Goal: Find specific page/section: Find specific page/section

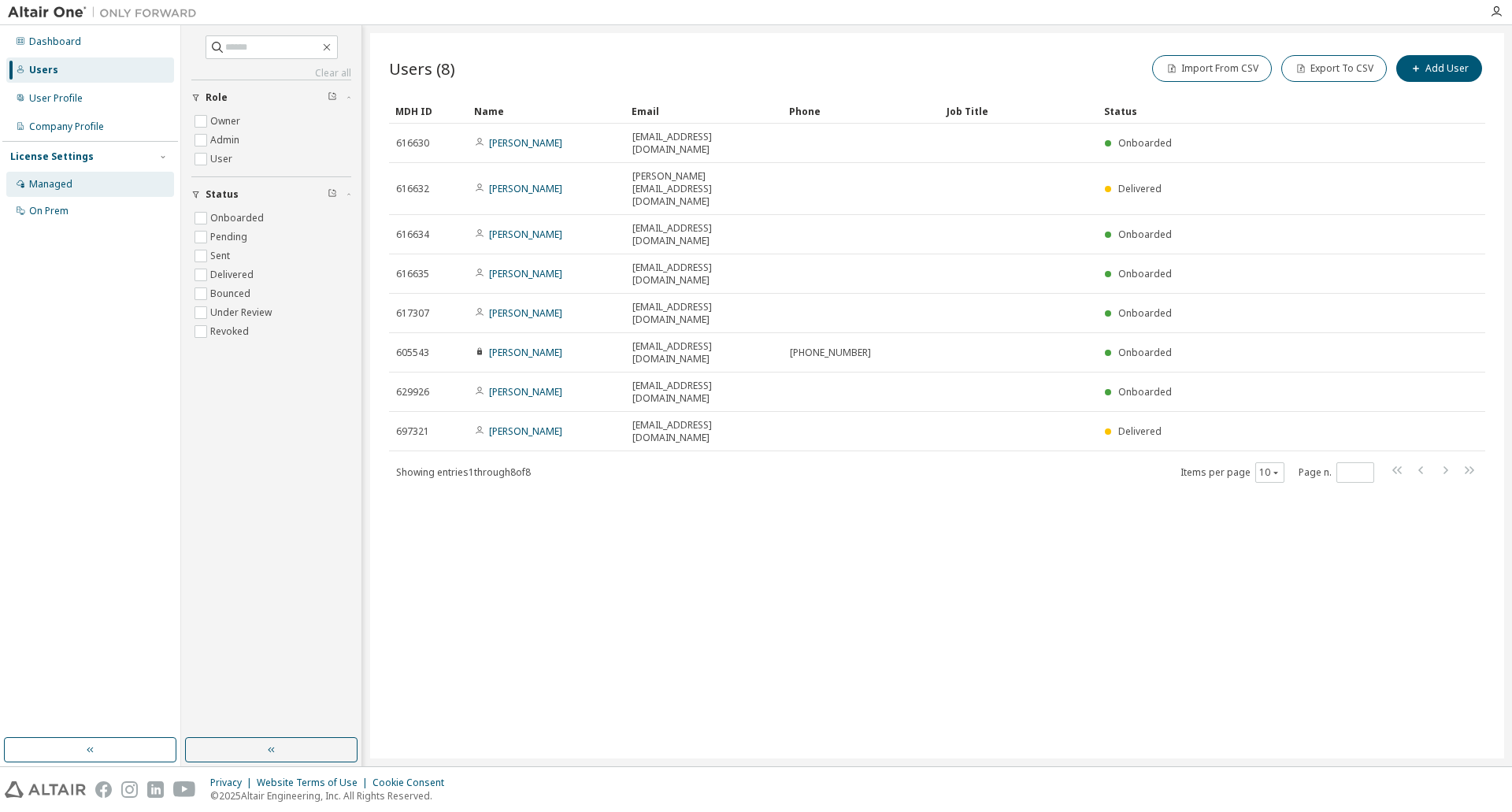
click at [74, 192] on div "Managed" at bounding box center [90, 184] width 168 height 25
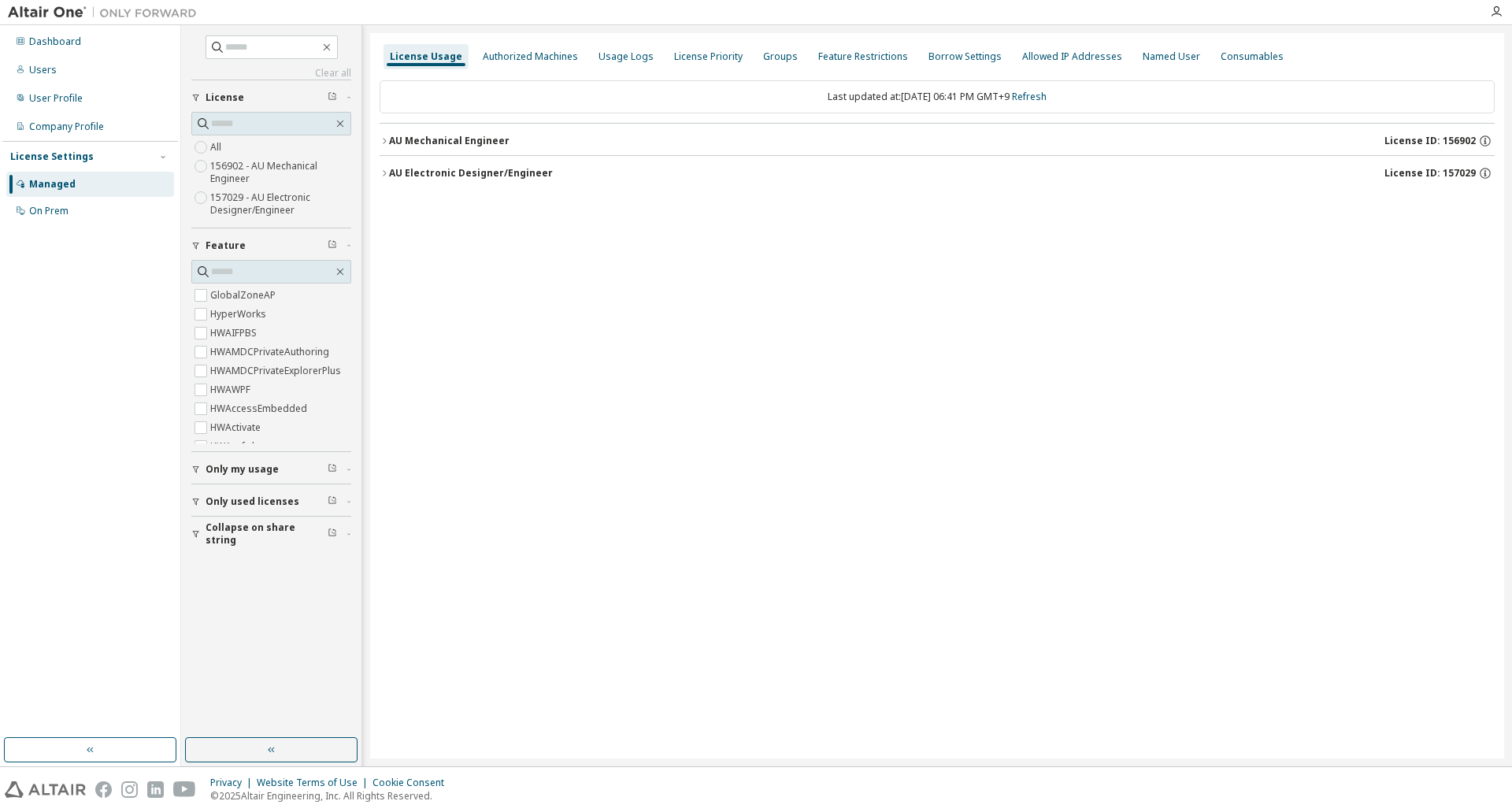
click at [378, 172] on div "License Usage Authorized Machines Usage Logs License Priority Groups Feature Re…" at bounding box center [937, 395] width 1134 height 726
click at [388, 173] on icon "button" at bounding box center [384, 173] width 9 height 9
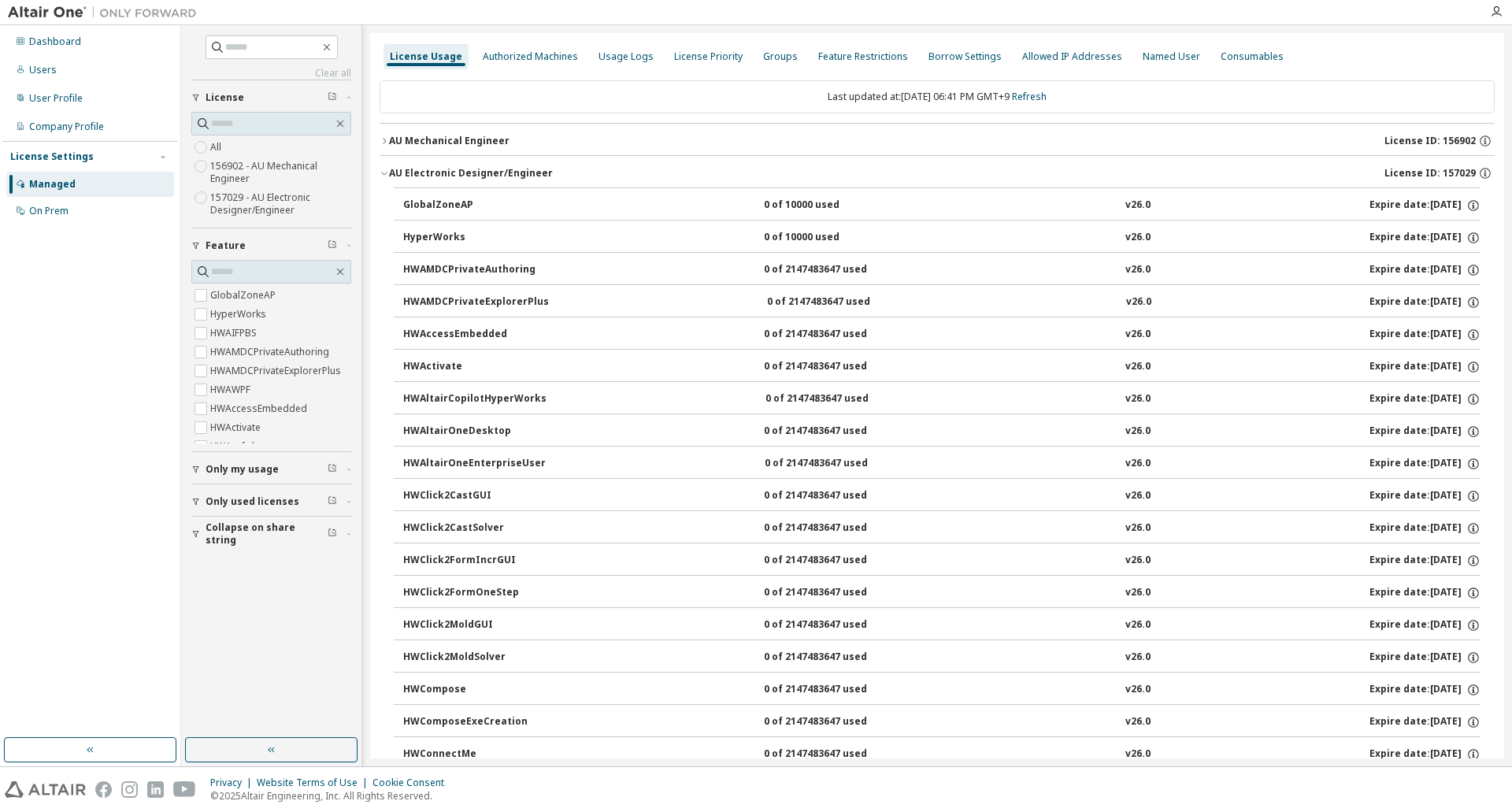
click at [388, 141] on icon "button" at bounding box center [384, 141] width 9 height 9
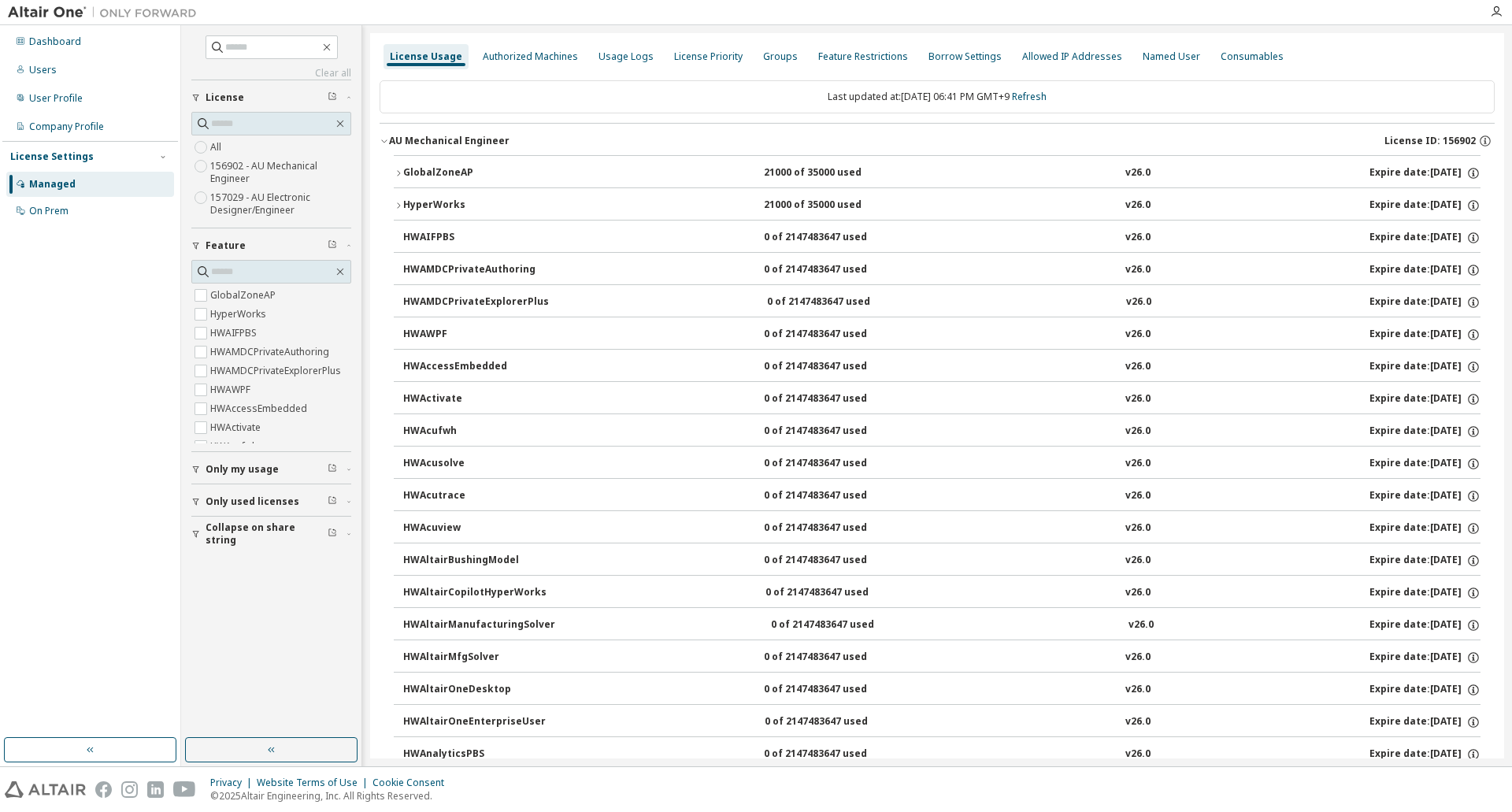
click at [388, 141] on icon "button" at bounding box center [384, 141] width 9 height 9
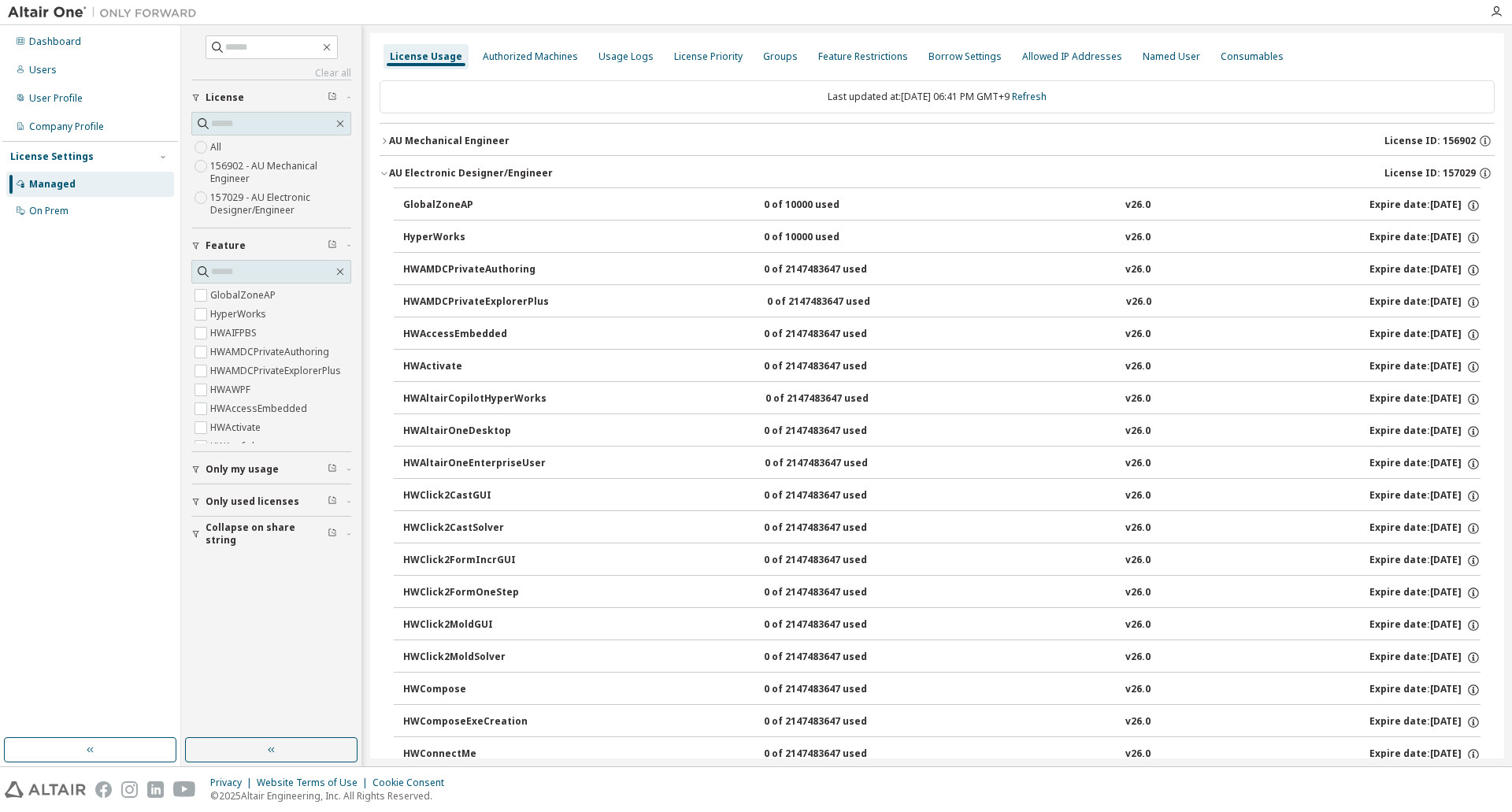
click at [387, 173] on icon "button" at bounding box center [384, 174] width 6 height 3
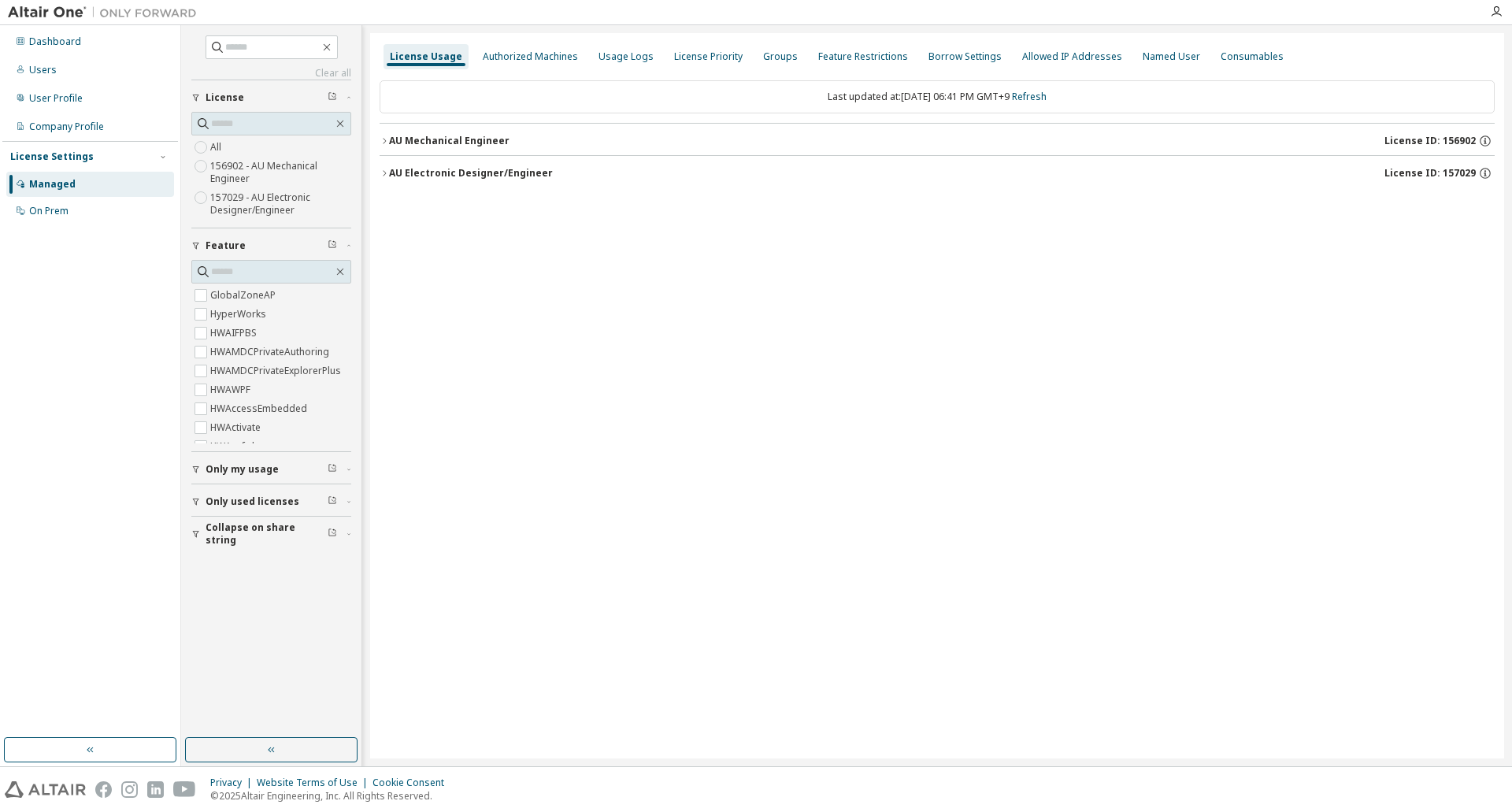
click at [242, 166] on label "156902 - AU Mechanical Engineer" at bounding box center [281, 173] width 141 height 31
click at [384, 141] on icon "button" at bounding box center [384, 141] width 9 height 9
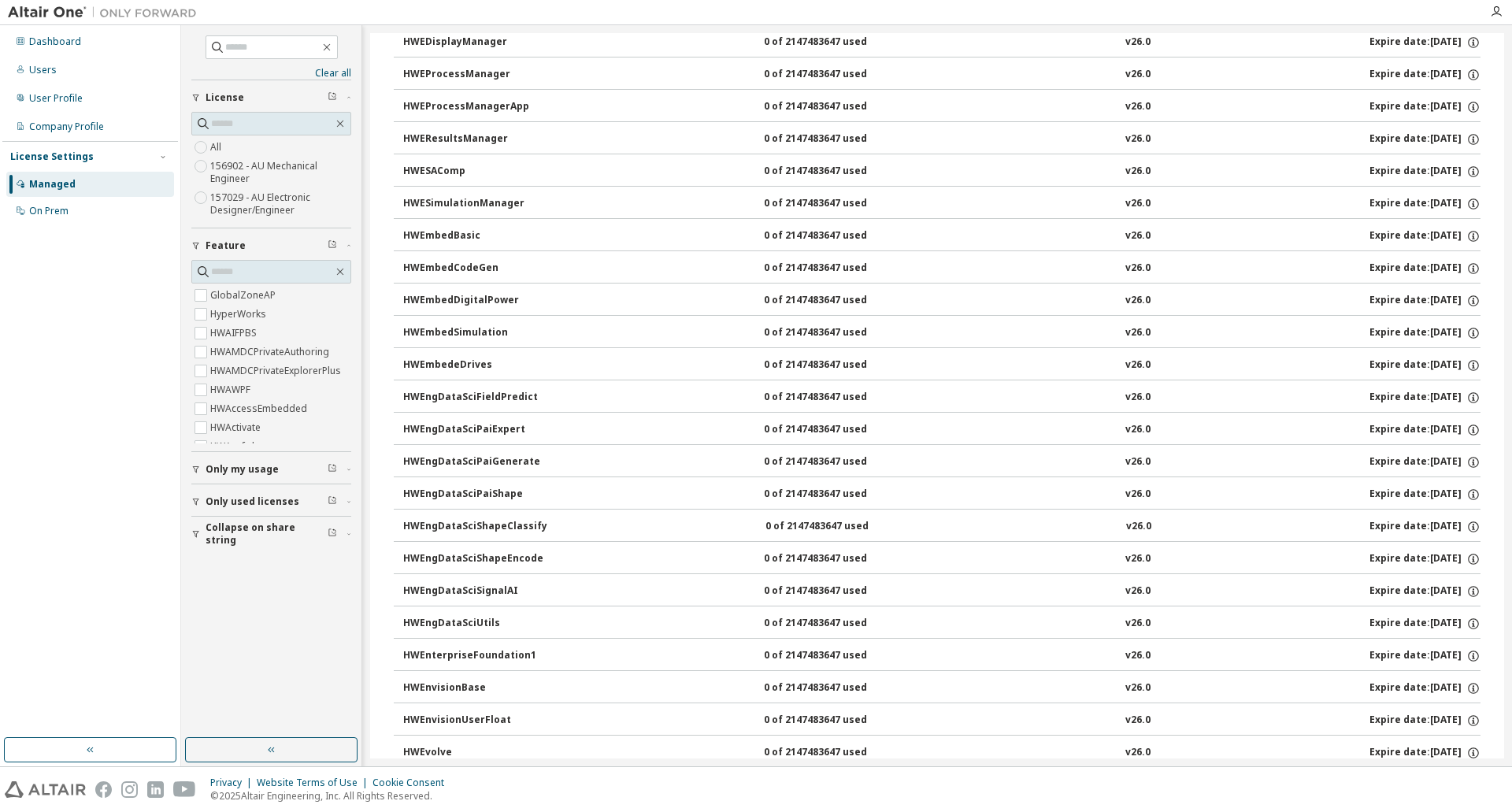
scroll to position [1732, 0]
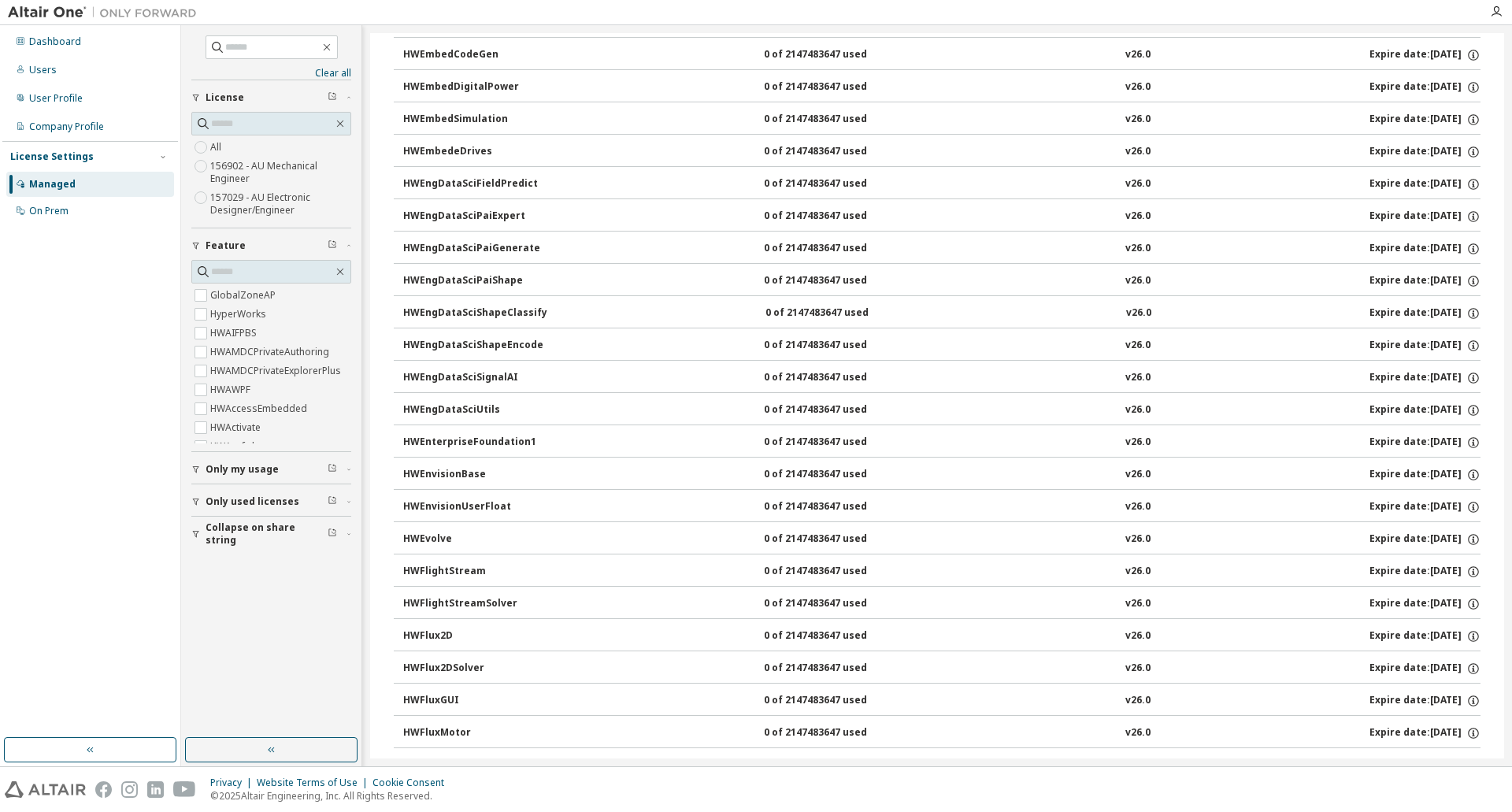
click at [234, 196] on label "157029 - AU Electronic Designer/Engineer" at bounding box center [281, 204] width 141 height 31
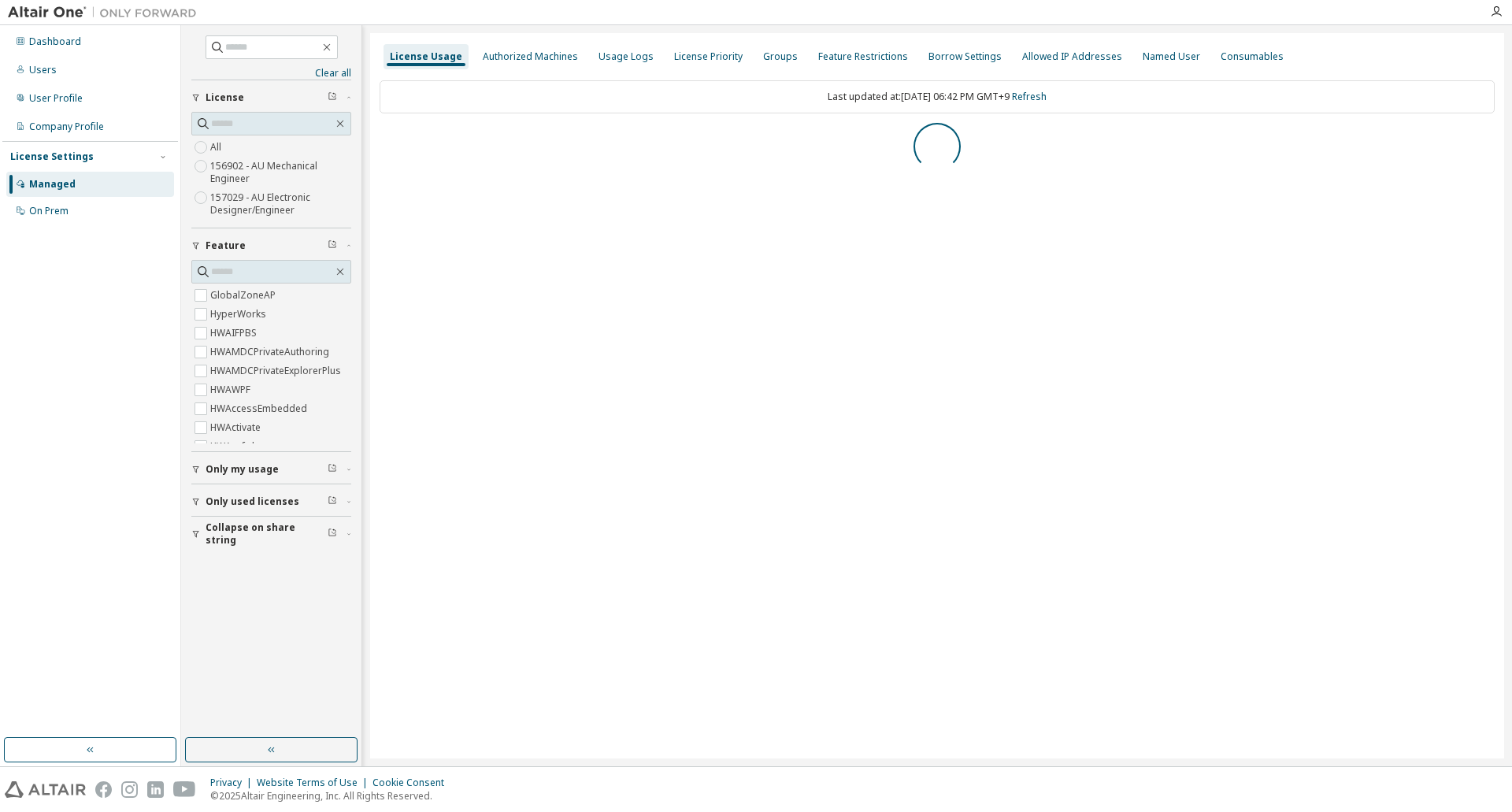
scroll to position [0, 0]
click at [58, 67] on div "Users" at bounding box center [90, 70] width 168 height 25
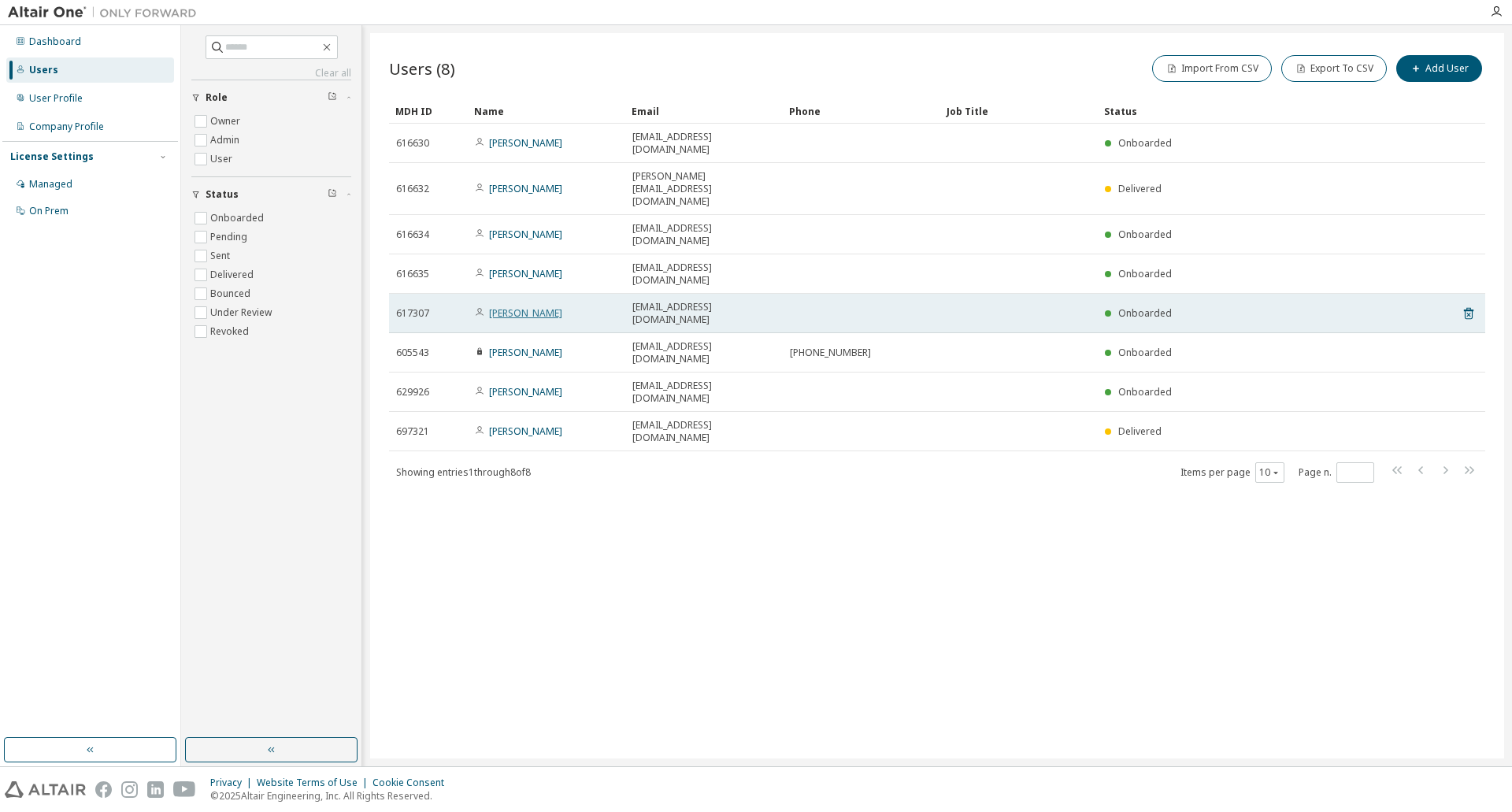
click at [542, 307] on link "Uchida Shinjuro" at bounding box center [525, 313] width 73 height 13
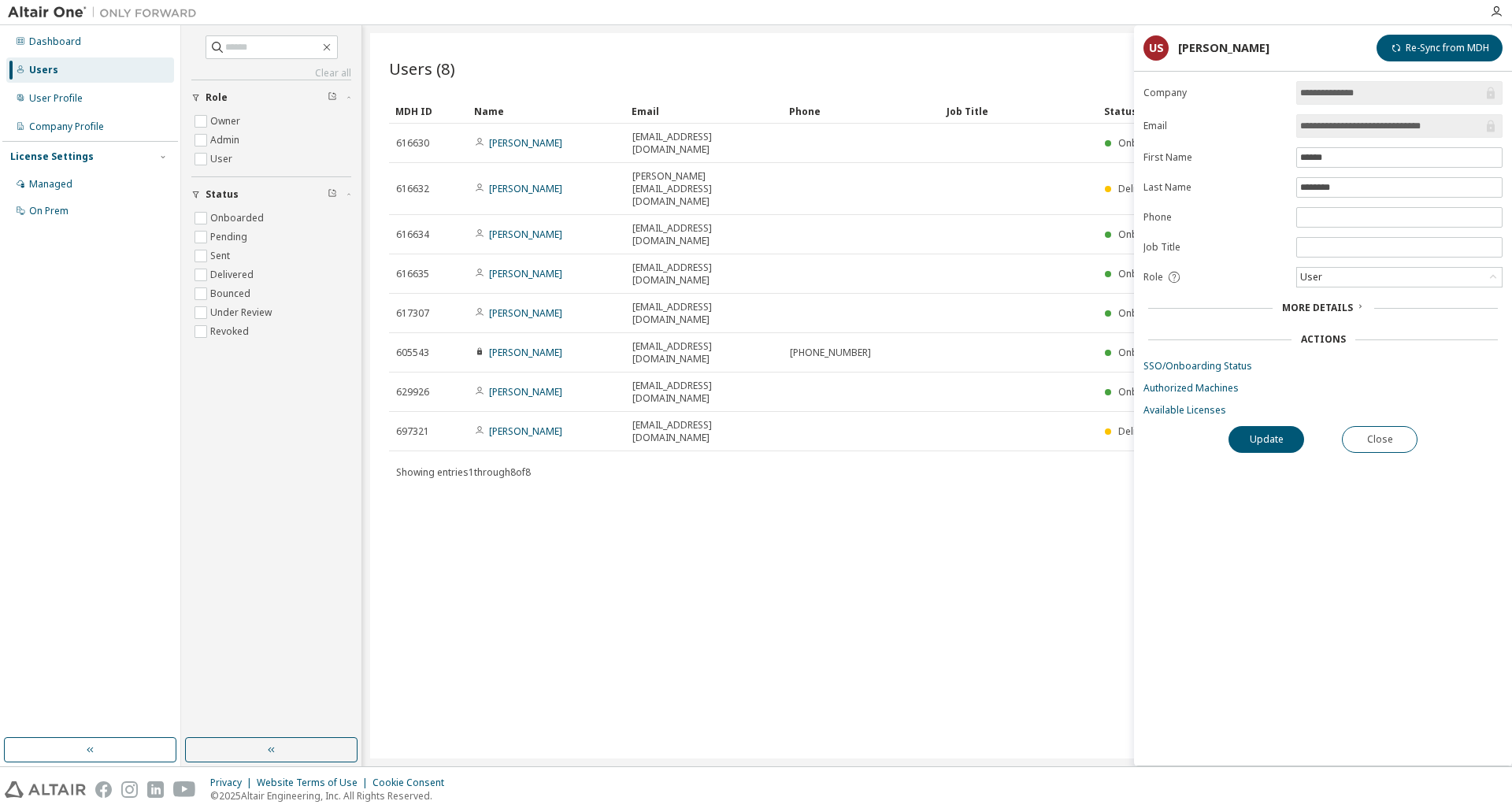
click at [618, 470] on div "Users (8) Import From CSV Export To CSV Add User Clear Load Save Save As Field …" at bounding box center [937, 395] width 1134 height 726
click at [1325, 303] on span "More Details" at bounding box center [1317, 307] width 71 height 13
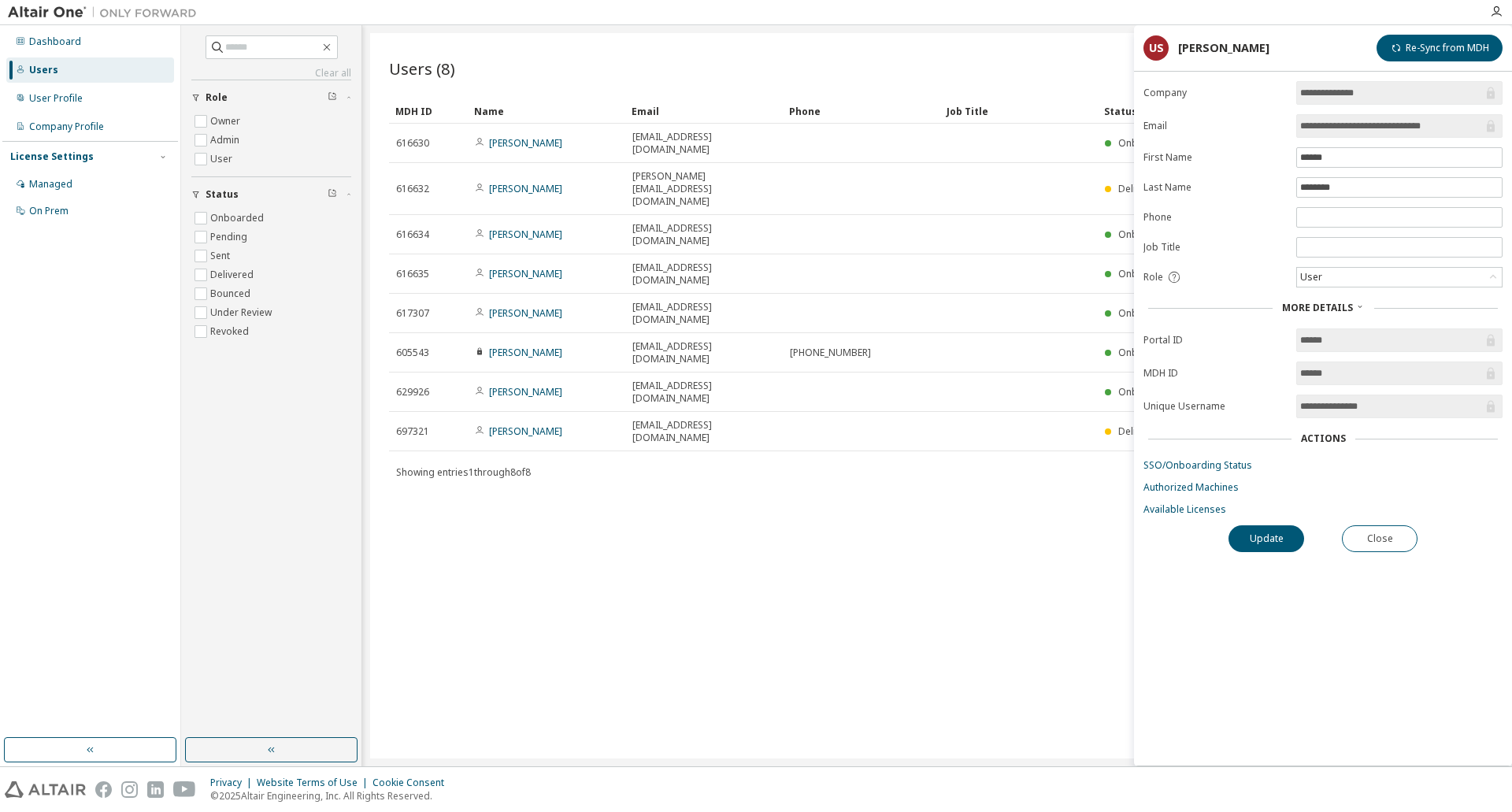
click at [1322, 445] on div "Actions" at bounding box center [1322, 438] width 359 height 22
click at [88, 192] on div "Managed" at bounding box center [90, 184] width 168 height 25
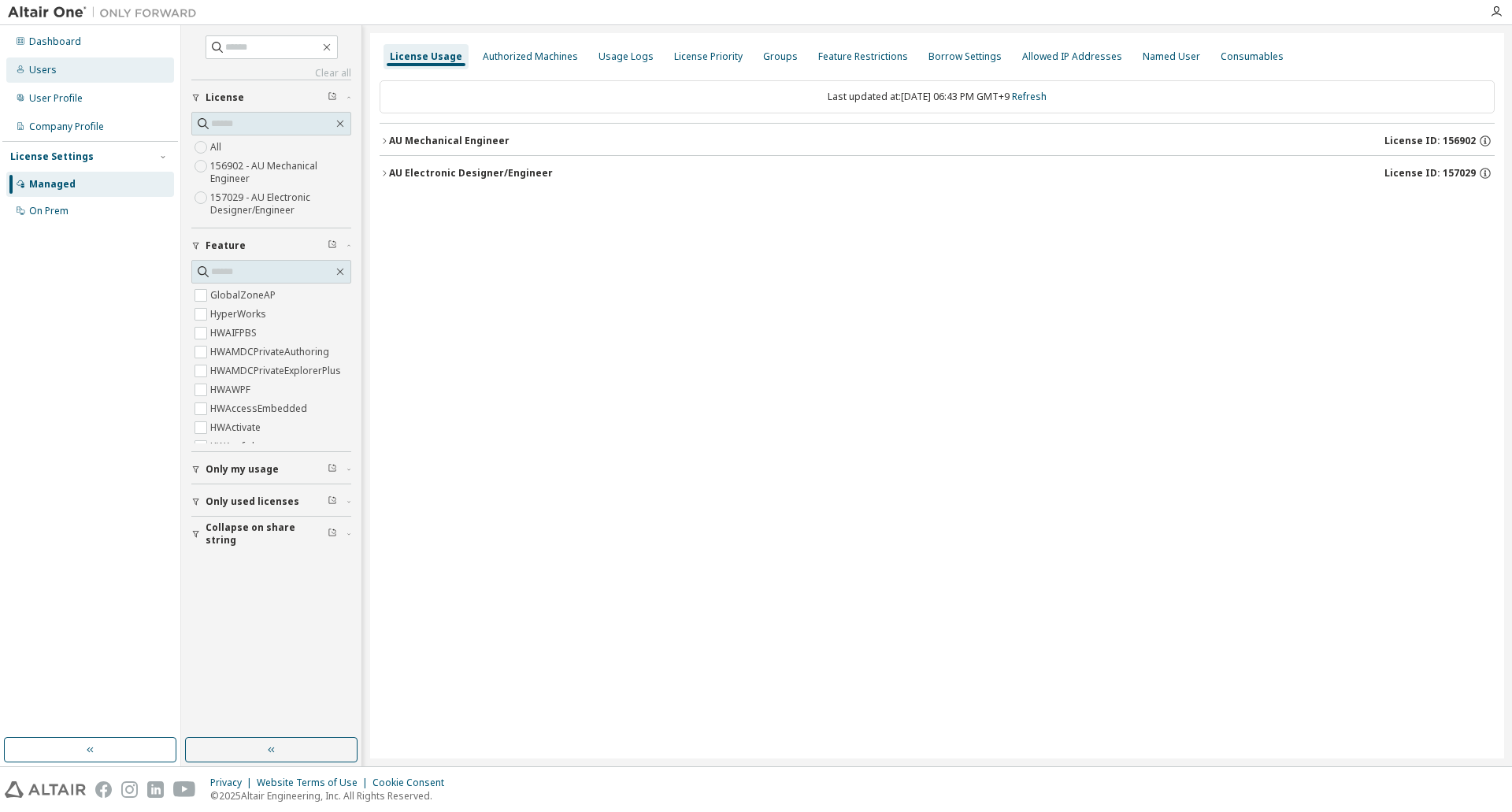
click at [57, 75] on div "Users" at bounding box center [90, 70] width 168 height 25
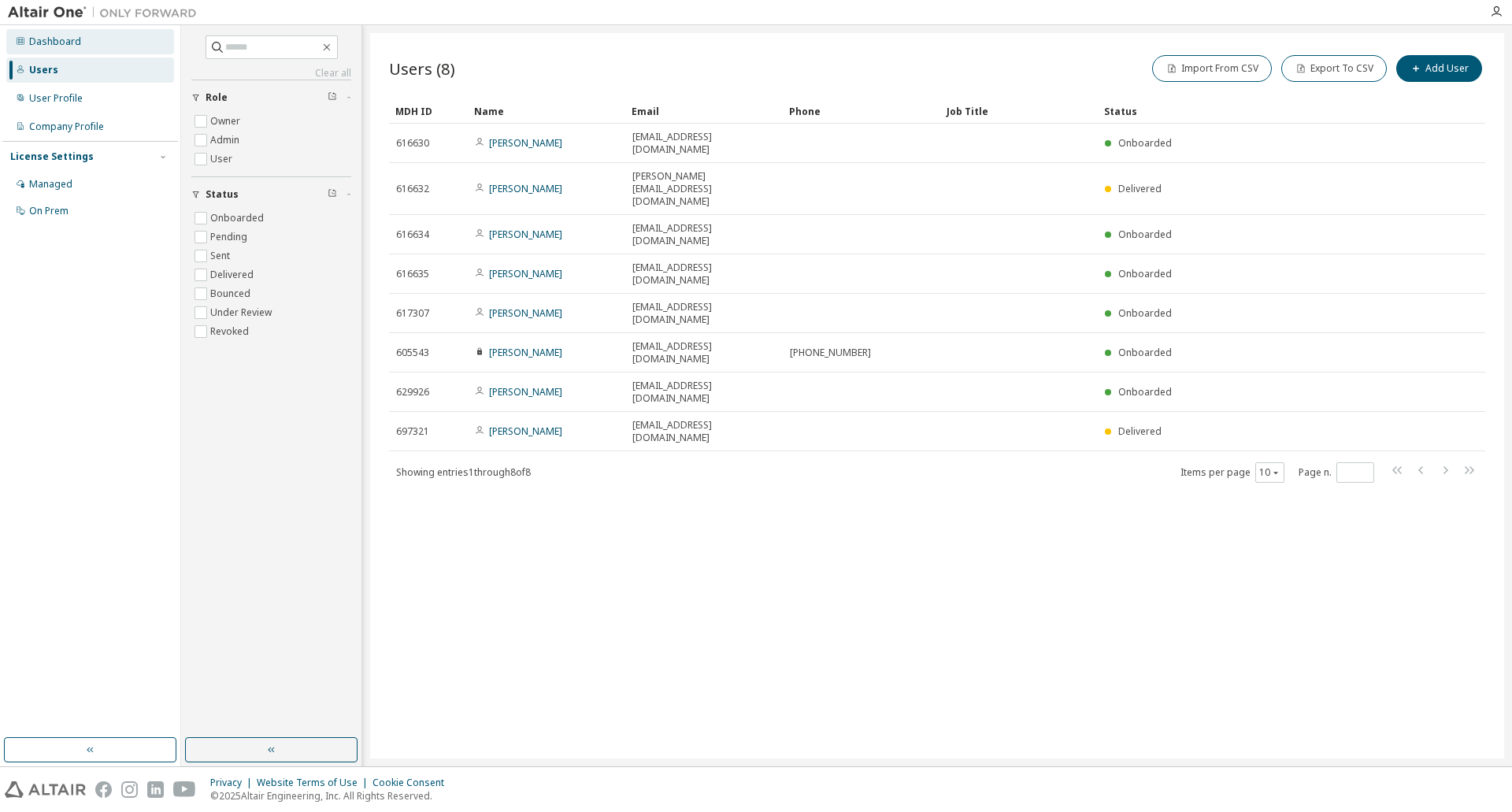
click at [59, 45] on div "Dashboard" at bounding box center [54, 41] width 52 height 12
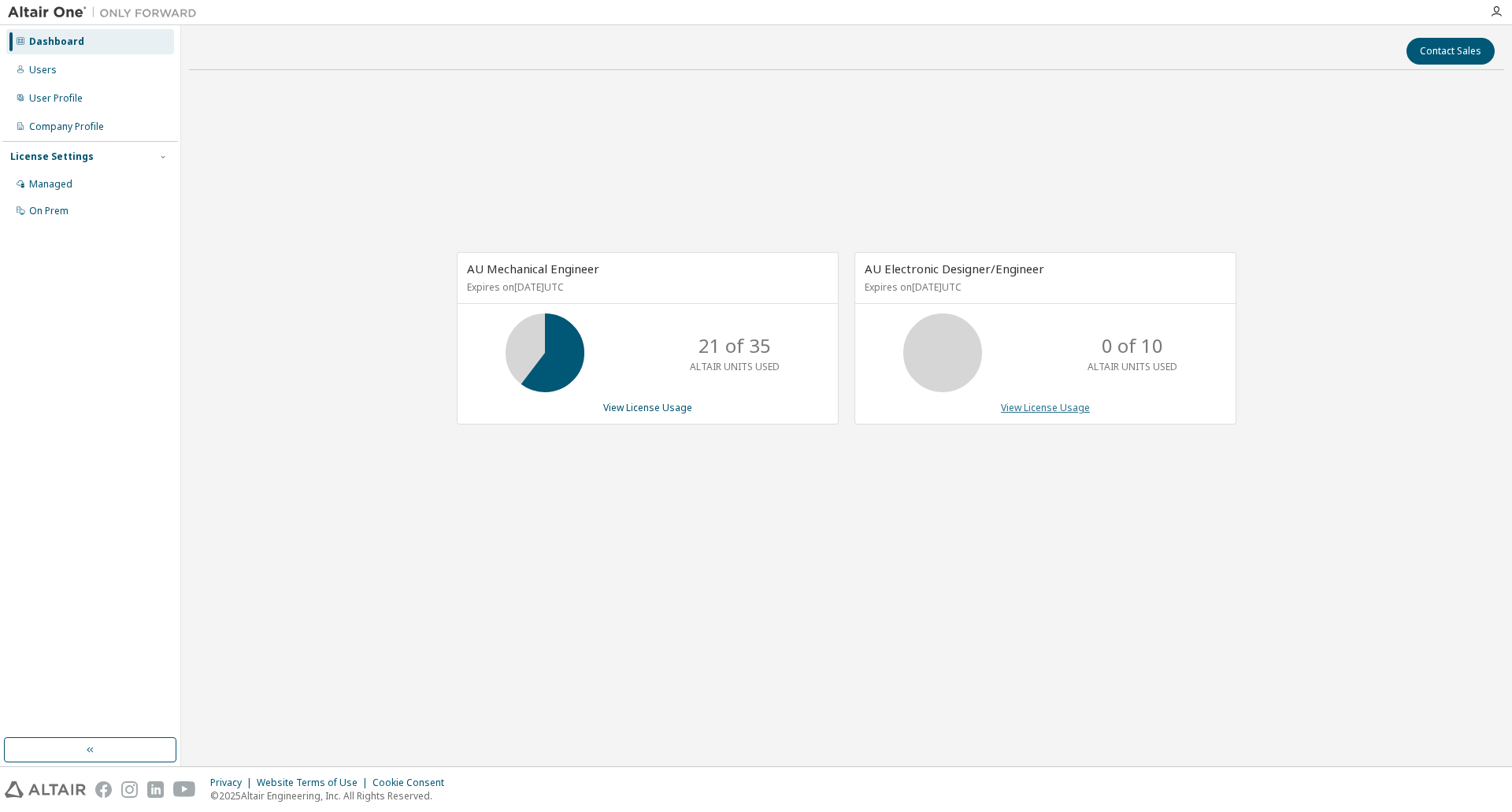
click at [1030, 410] on link "View License Usage" at bounding box center [1045, 408] width 89 height 13
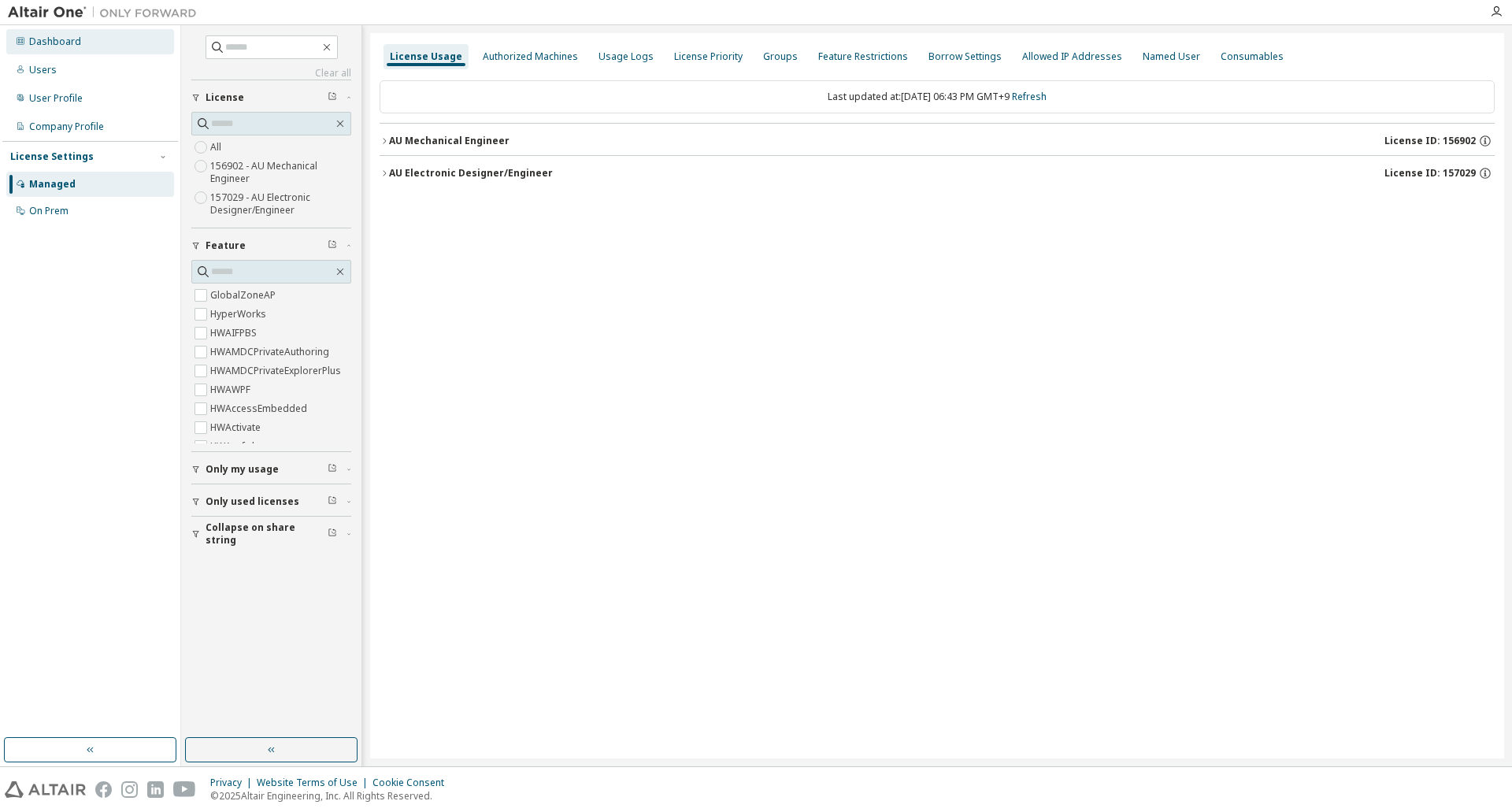
click at [57, 45] on div "Dashboard" at bounding box center [54, 41] width 52 height 12
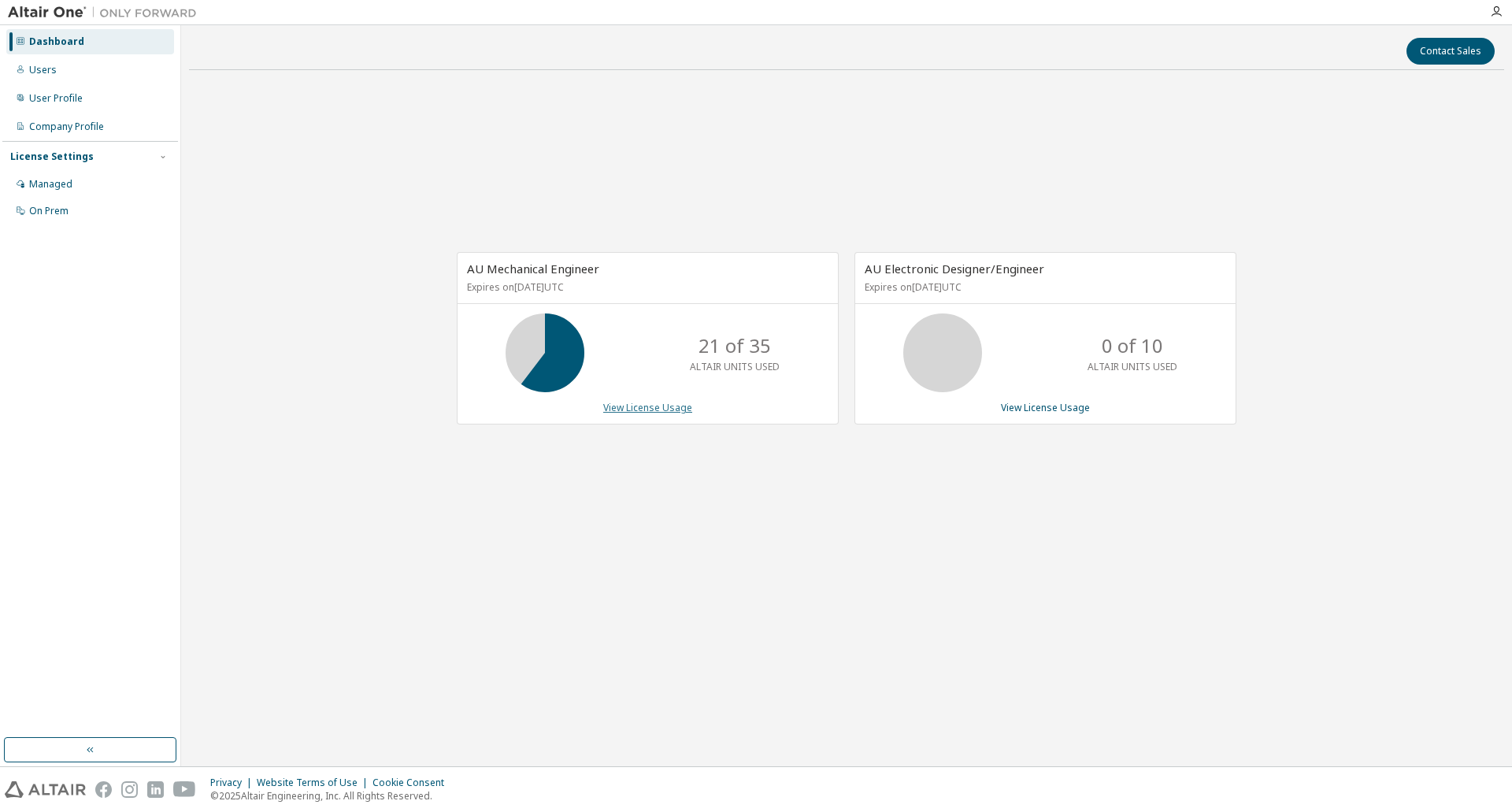
click at [648, 407] on link "View License Usage" at bounding box center [648, 408] width 89 height 13
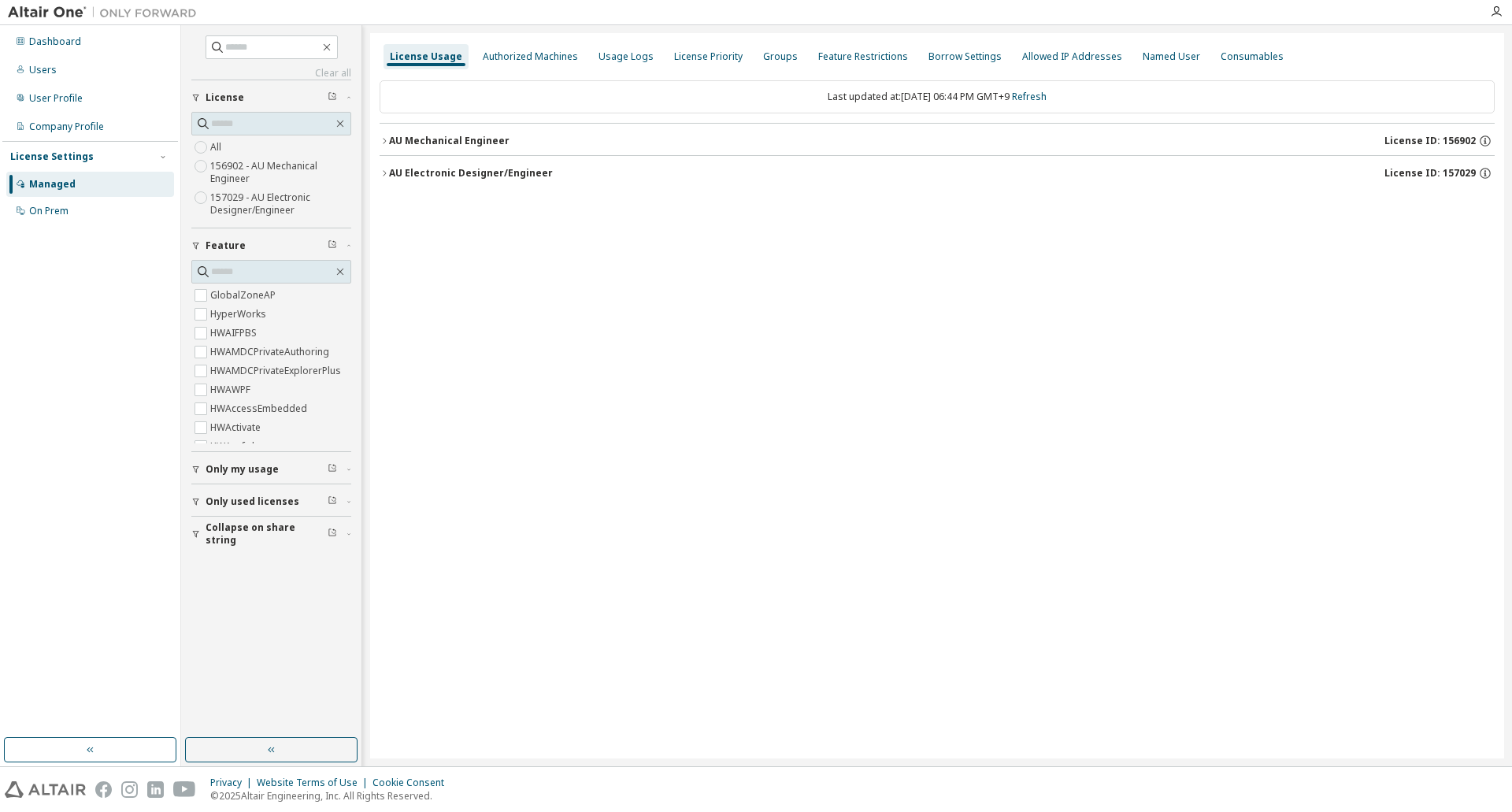
click at [284, 501] on span "Only used licenses" at bounding box center [252, 501] width 94 height 12
click at [60, 213] on div "On Prem" at bounding box center [48, 210] width 39 height 12
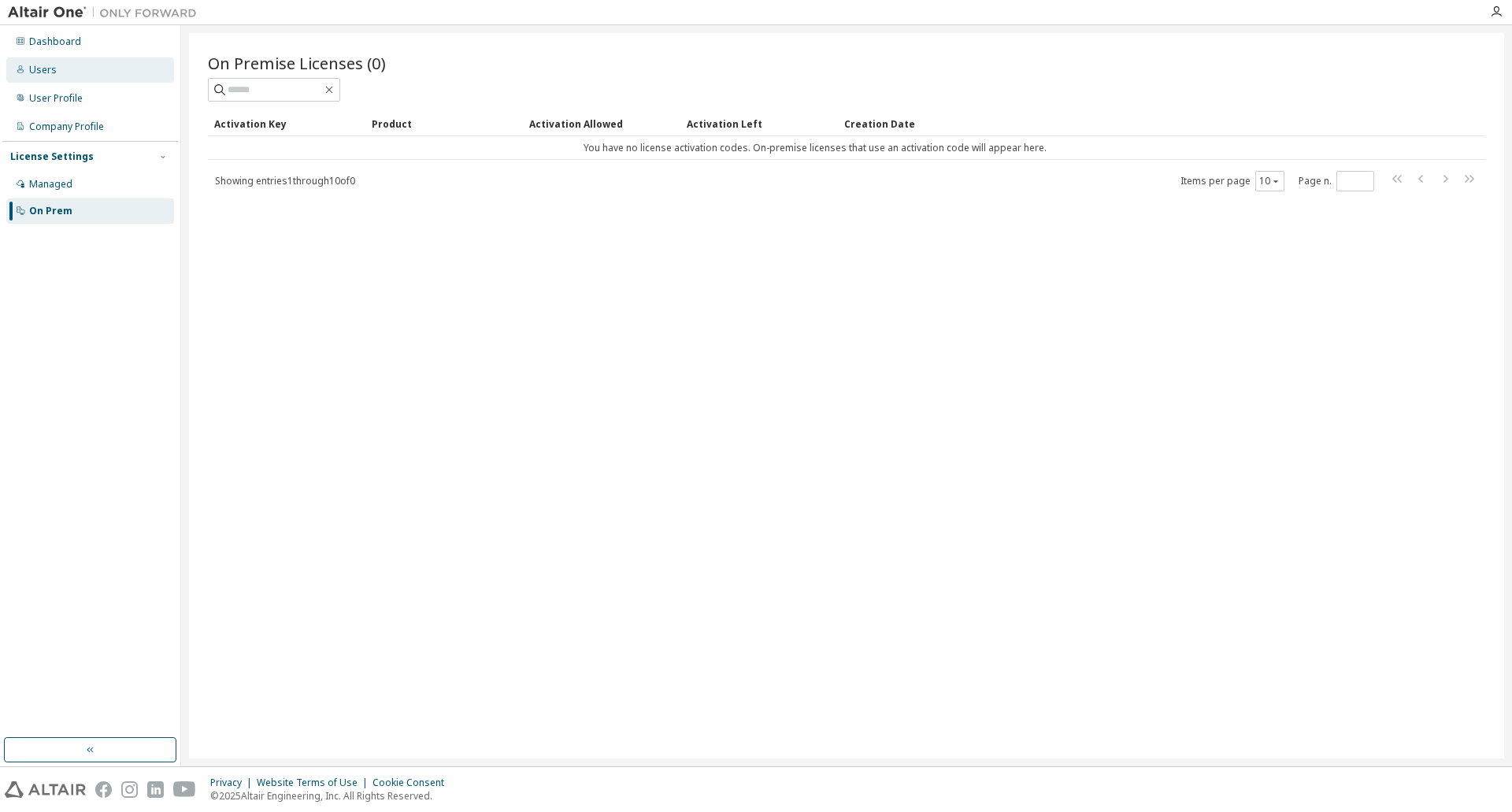
click at [52, 72] on div "Users" at bounding box center [43, 70] width 28 height 12
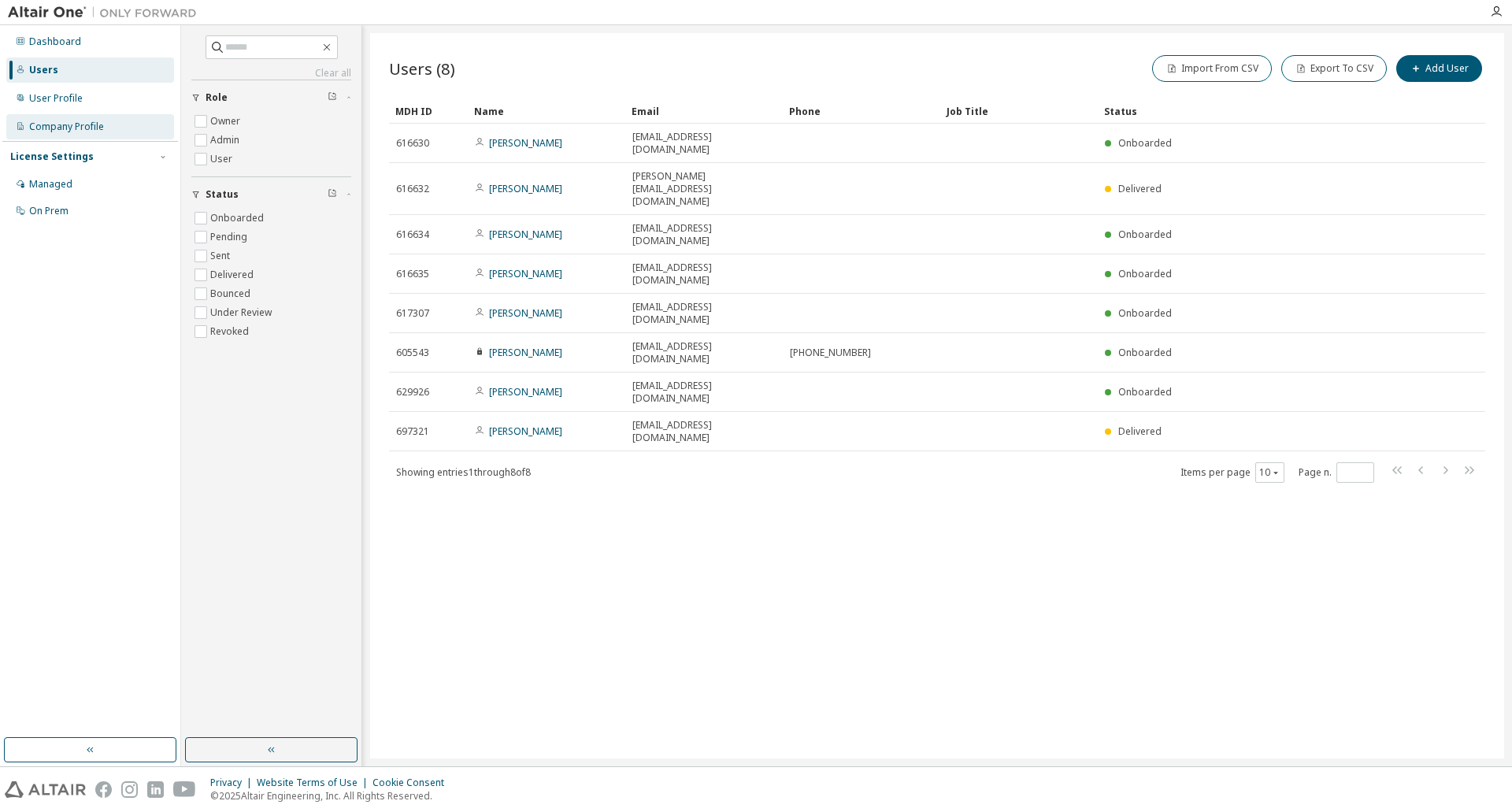
click at [85, 125] on div "Company Profile" at bounding box center [66, 127] width 75 height 12
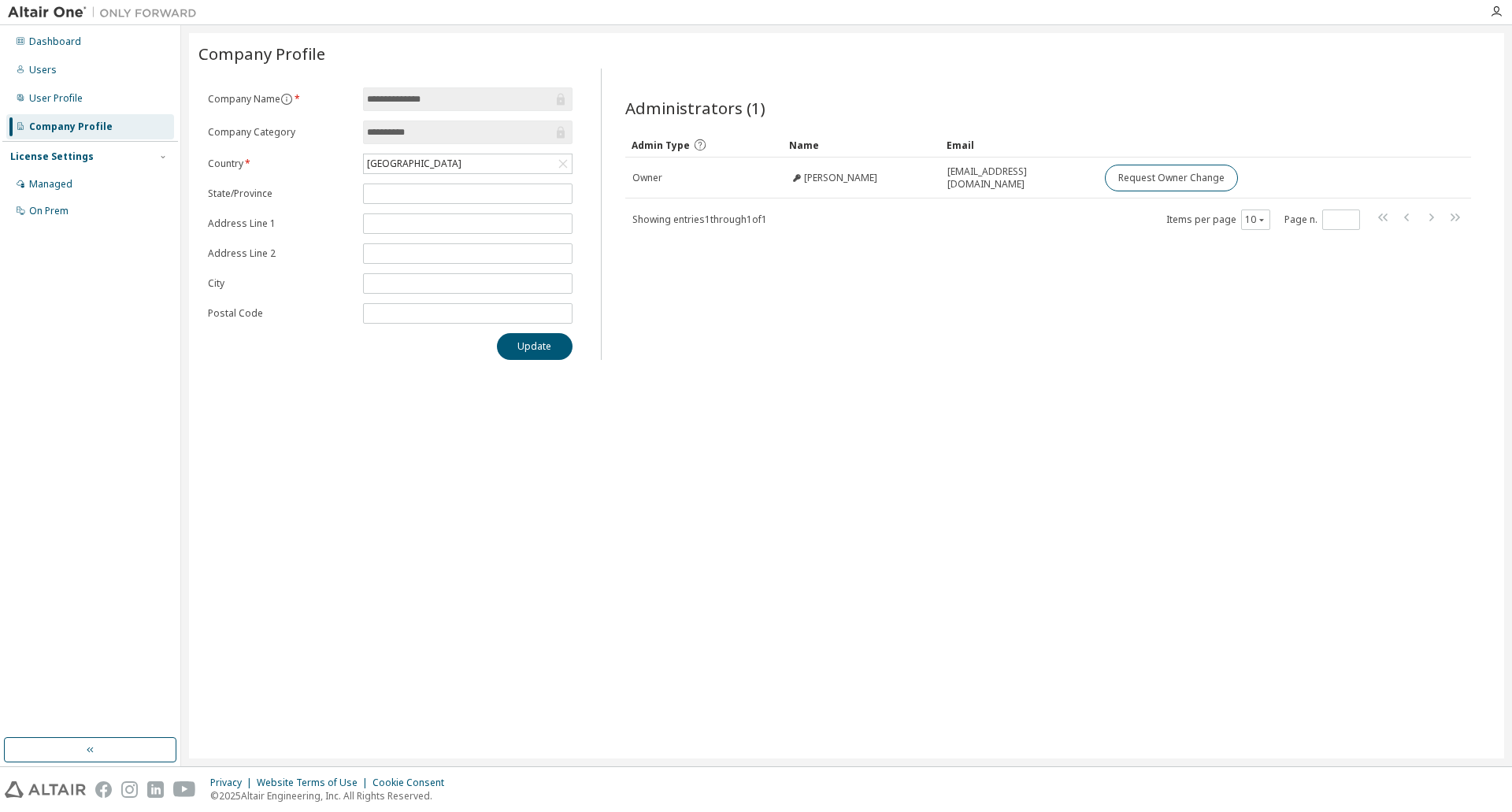
click at [114, 155] on div "License Settings" at bounding box center [90, 156] width 160 height 14
click at [73, 161] on div "License Settings" at bounding box center [52, 156] width 84 height 12
click at [35, 155] on div "License Settings" at bounding box center [52, 156] width 84 height 12
click at [35, 156] on div "License Settings" at bounding box center [52, 156] width 84 height 12
click at [44, 186] on div "Managed" at bounding box center [50, 184] width 44 height 12
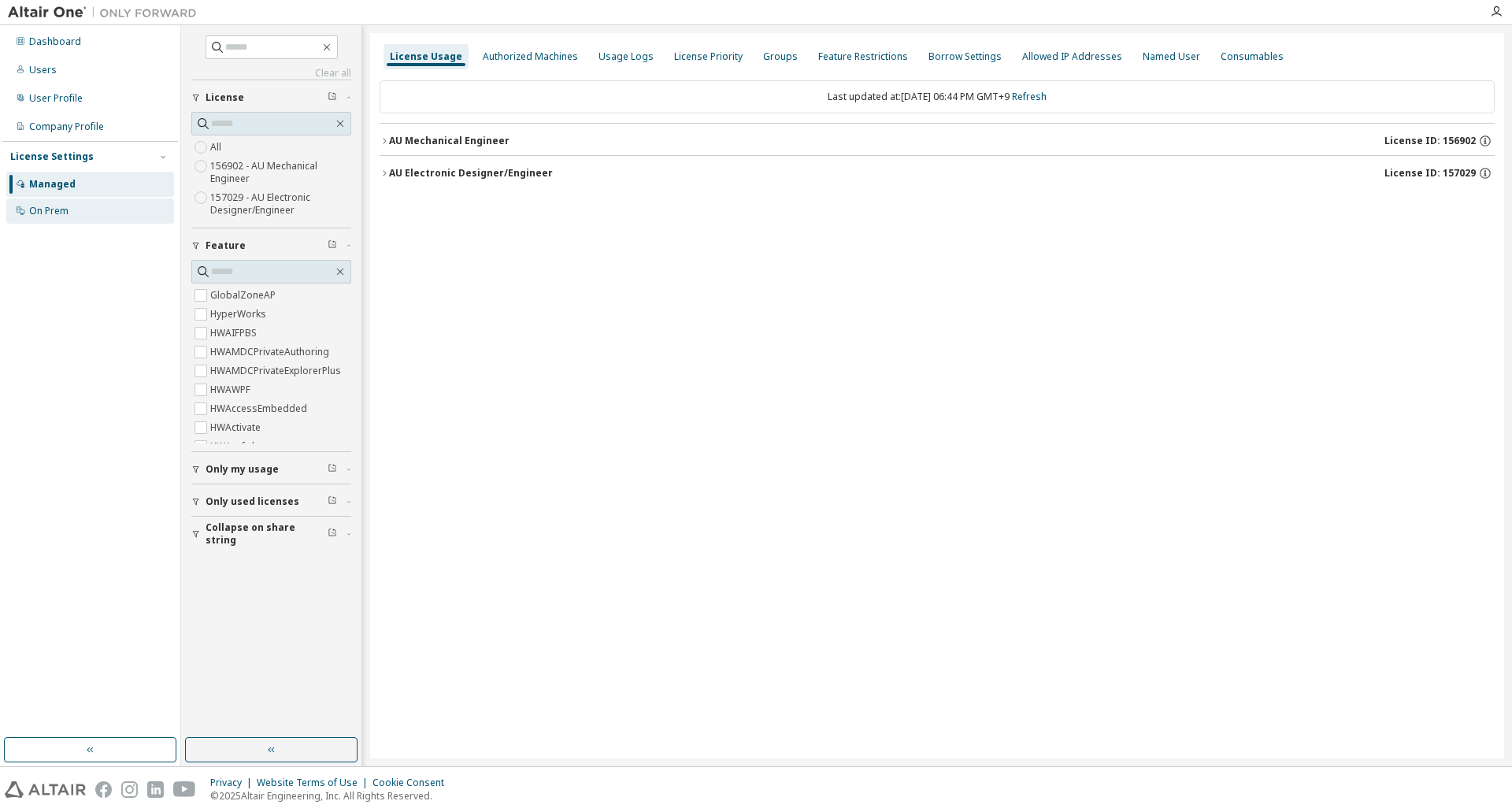
click at [44, 212] on div "On Prem" at bounding box center [48, 210] width 39 height 12
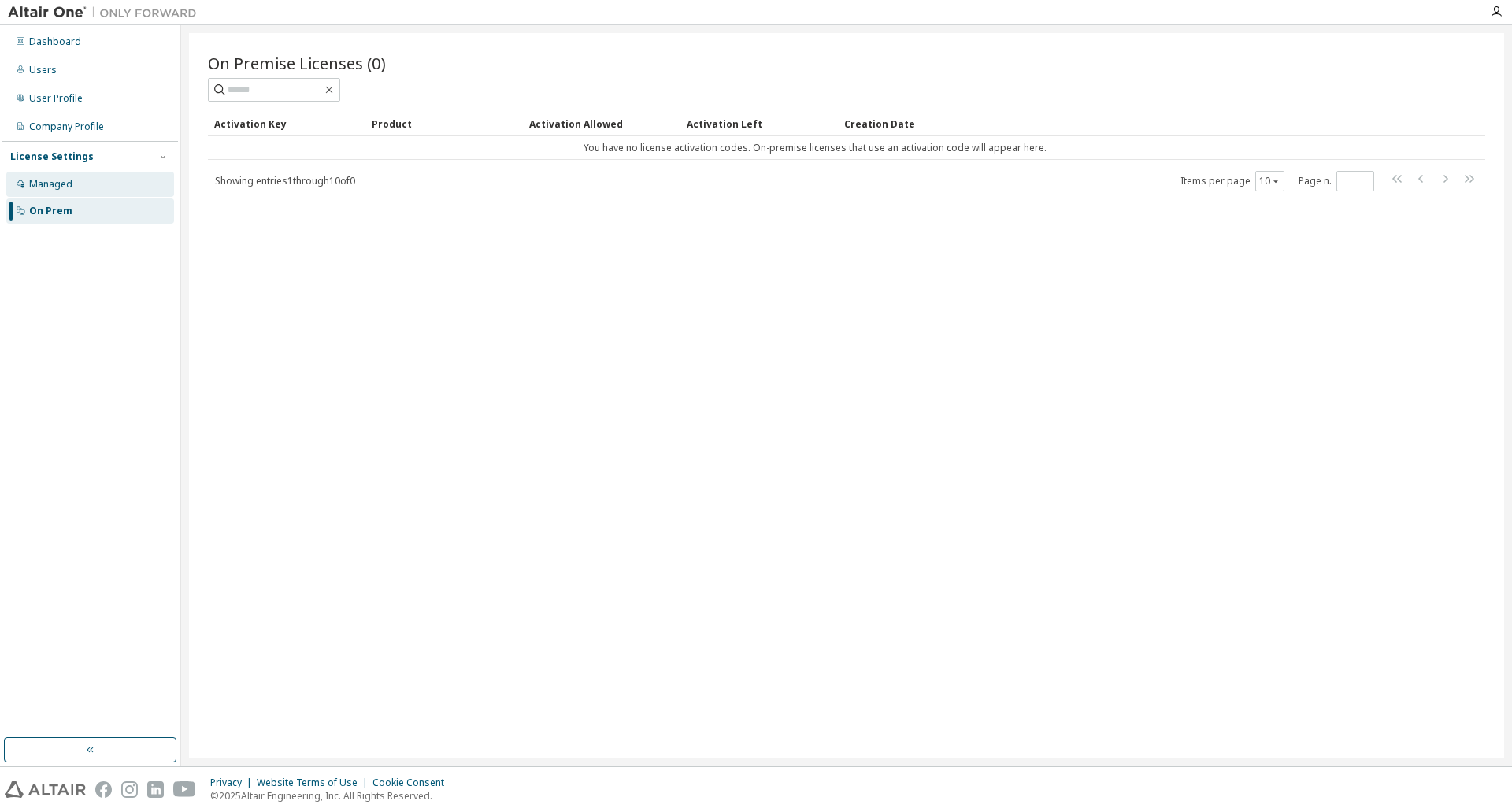
click at [47, 189] on div "Managed" at bounding box center [50, 184] width 44 height 12
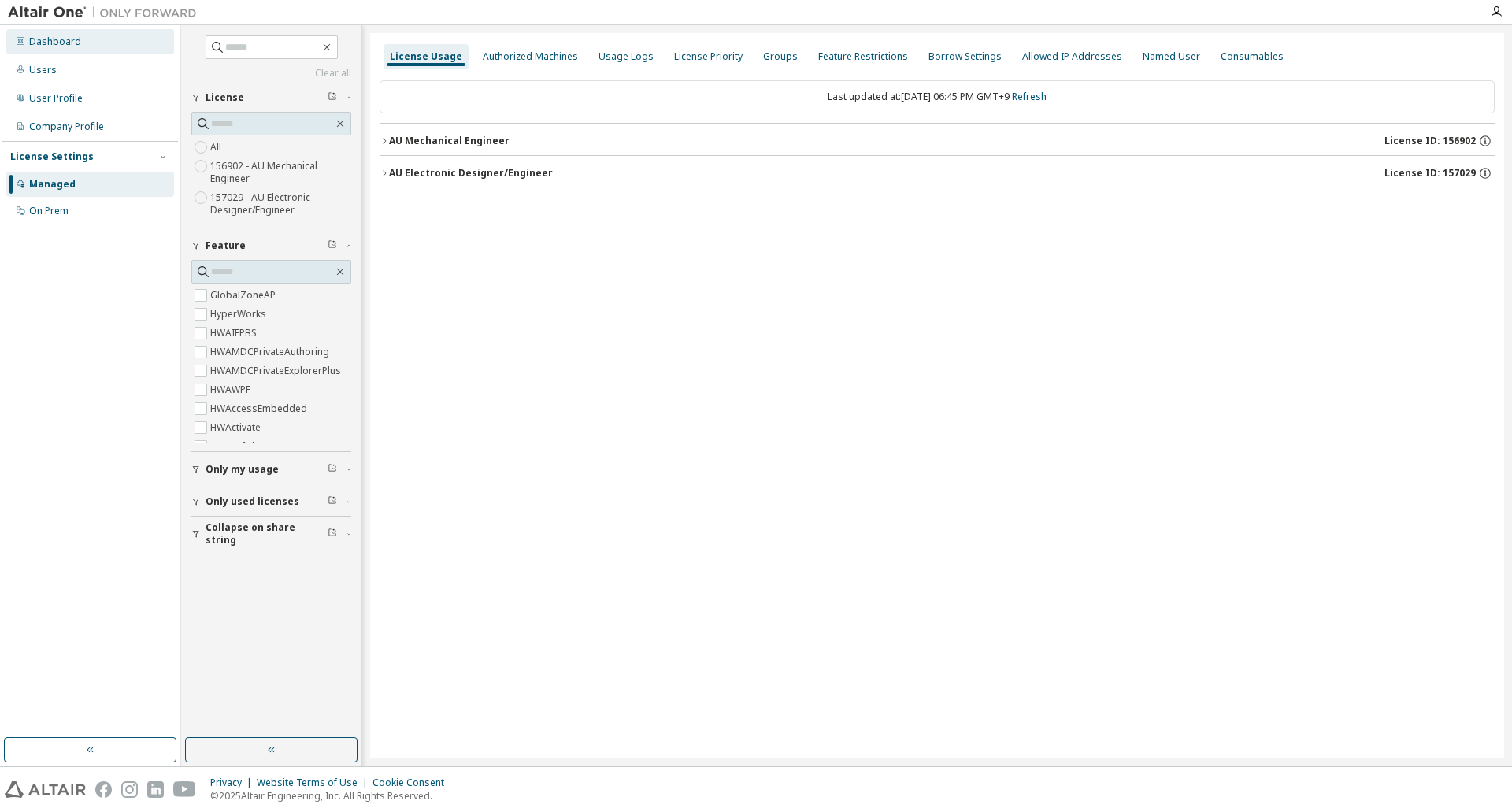
click at [57, 48] on div "Dashboard" at bounding box center [90, 41] width 168 height 25
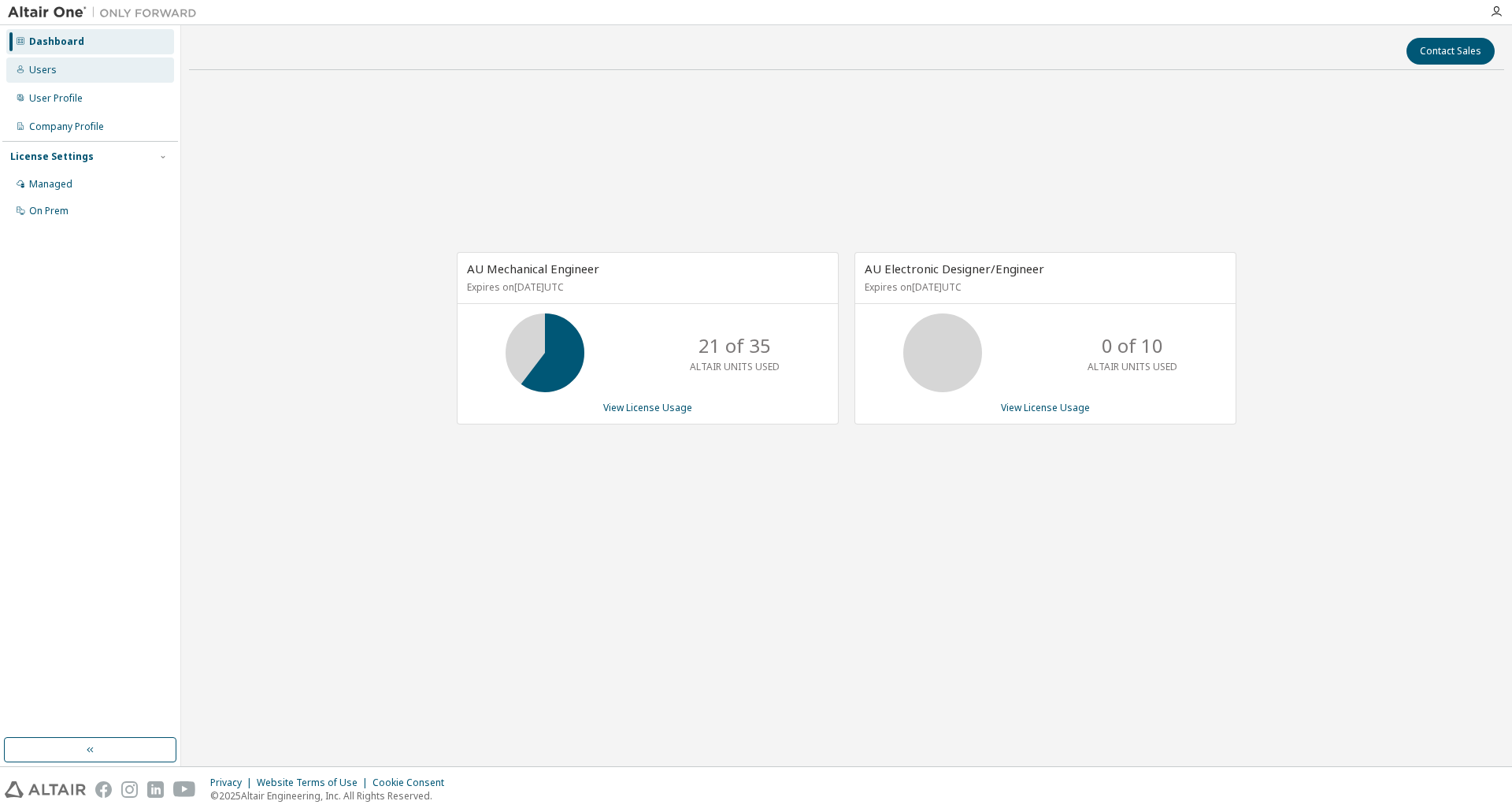
click at [44, 77] on div "Users" at bounding box center [90, 70] width 168 height 25
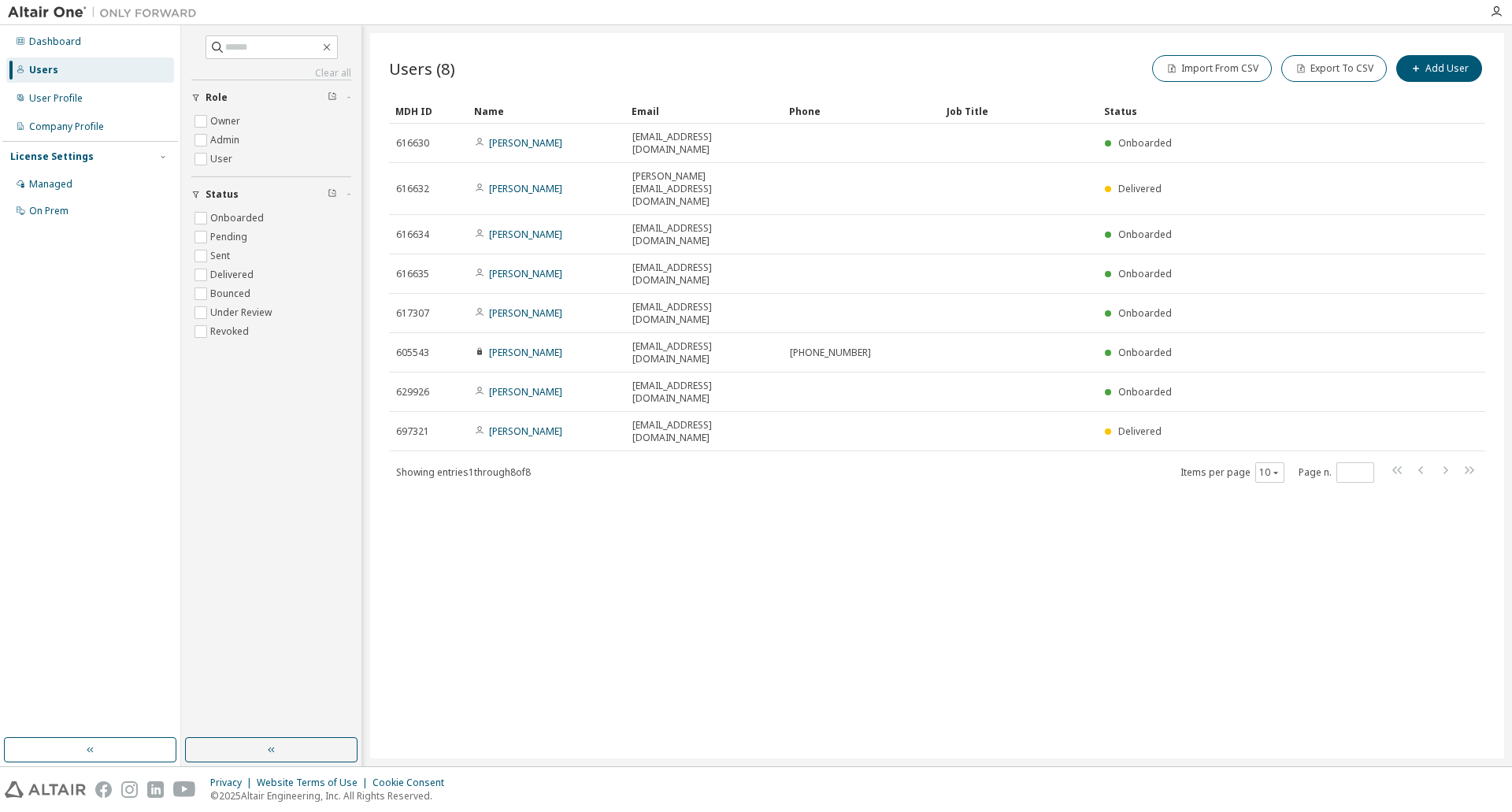
click at [44, 299] on div "Dashboard Users User Profile Company Profile License Settings Managed On Prem" at bounding box center [90, 382] width 176 height 708
